Goal: Task Accomplishment & Management: Use online tool/utility

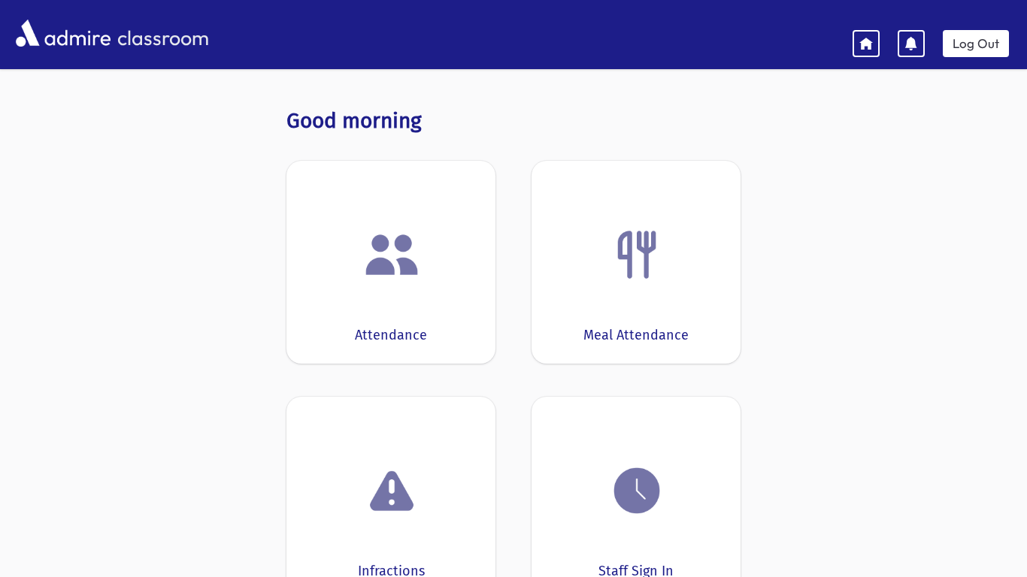
click at [392, 272] on img at bounding box center [391, 254] width 57 height 57
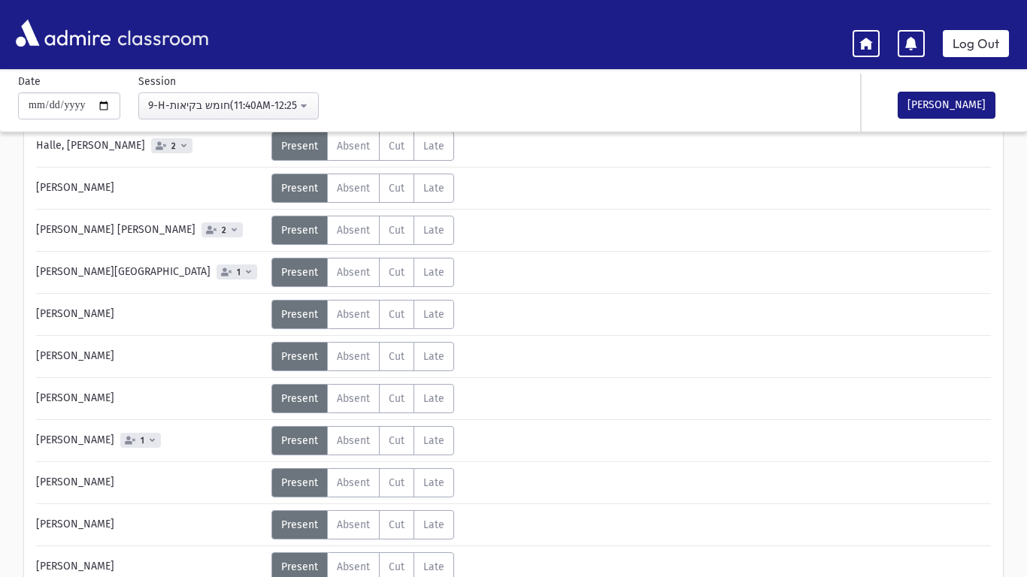
scroll to position [244, 0]
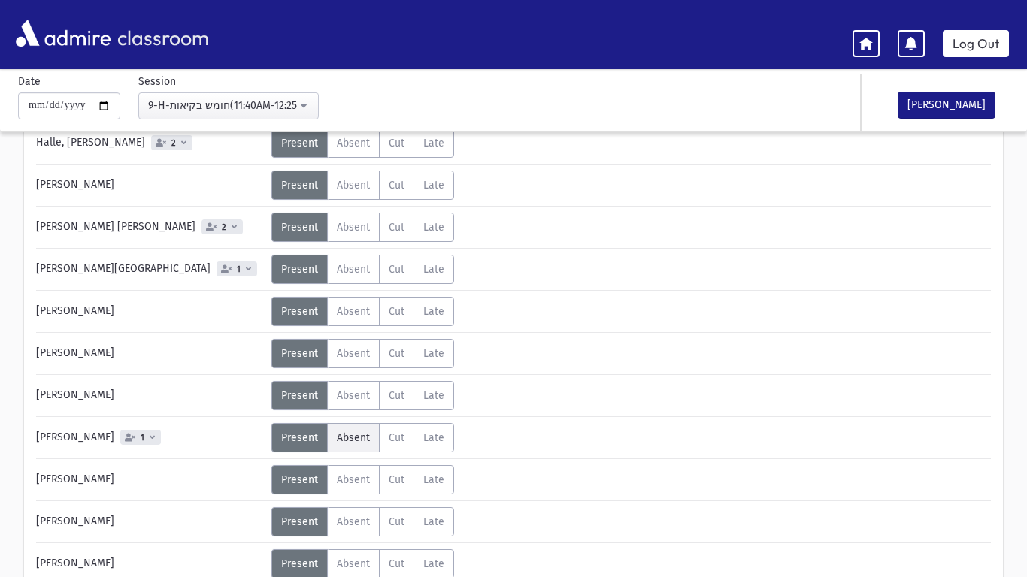
click at [344, 443] on span "Absent" at bounding box center [353, 437] width 33 height 13
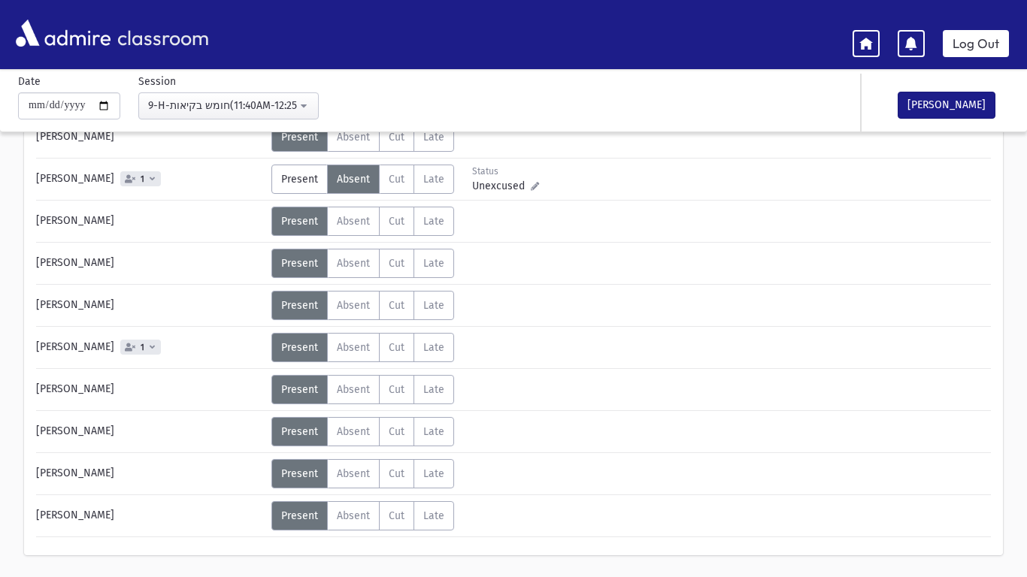
scroll to position [507, 0]
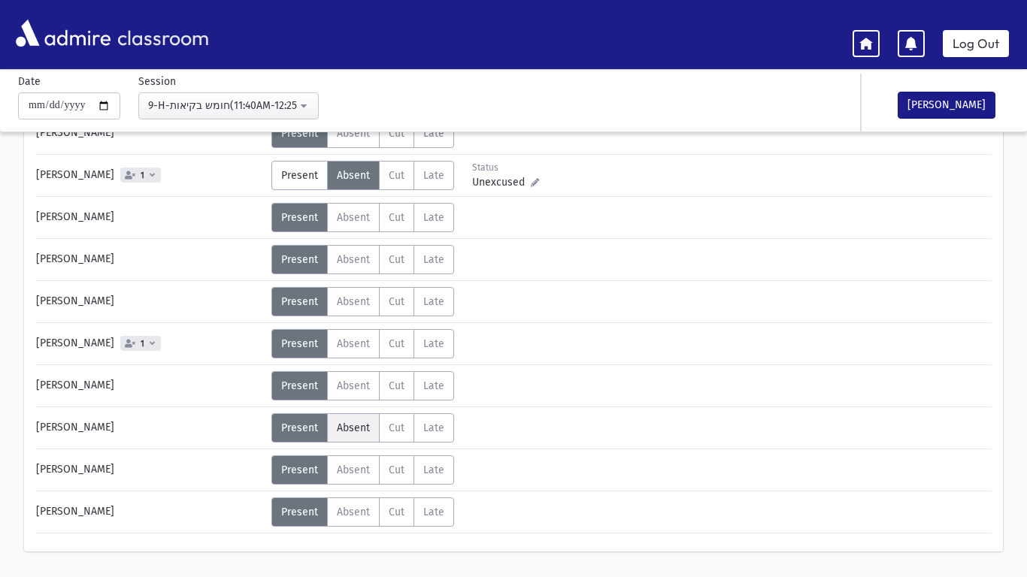
click at [348, 427] on span "Absent" at bounding box center [353, 428] width 33 height 13
click at [311, 419] on label "Present P" at bounding box center [299, 427] width 56 height 29
click at [939, 113] on button "[PERSON_NAME]" at bounding box center [946, 105] width 98 height 27
click at [967, 41] on link "Log Out" at bounding box center [976, 43] width 66 height 27
